Goal: Register for event/course

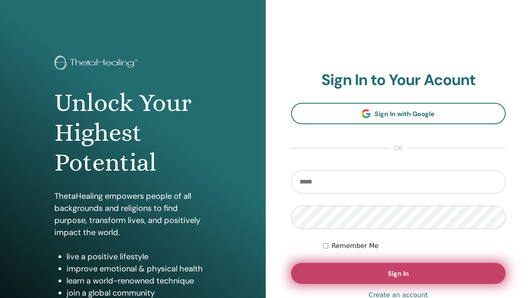
type input "**********"
click at [384, 272] on button "Sign In" at bounding box center [398, 273] width 215 height 21
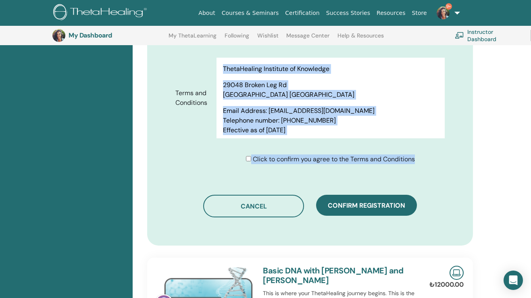
scroll to position [413, 0]
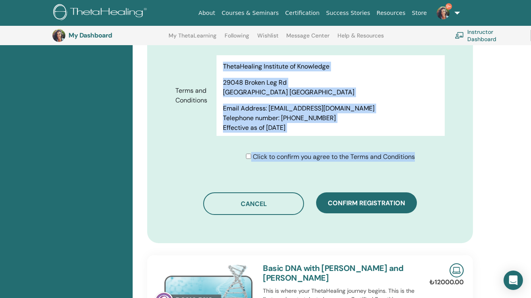
drag, startPoint x: 292, startPoint y: 92, endPoint x: 312, endPoint y: 118, distance: 32.8
click at [312, 118] on div "Terms of Use PLEASE READ THESE TERMS OF USE CAREFULLY BEFORE USING THE WEBSITE.…" at bounding box center [330, 95] width 228 height 81
copy div "Terms of Use PLEASE READ THESE TERMS OF USE CAREFULLY BEFORE USING THE WEBSITE.…"
